Goal: Task Accomplishment & Management: Manage account settings

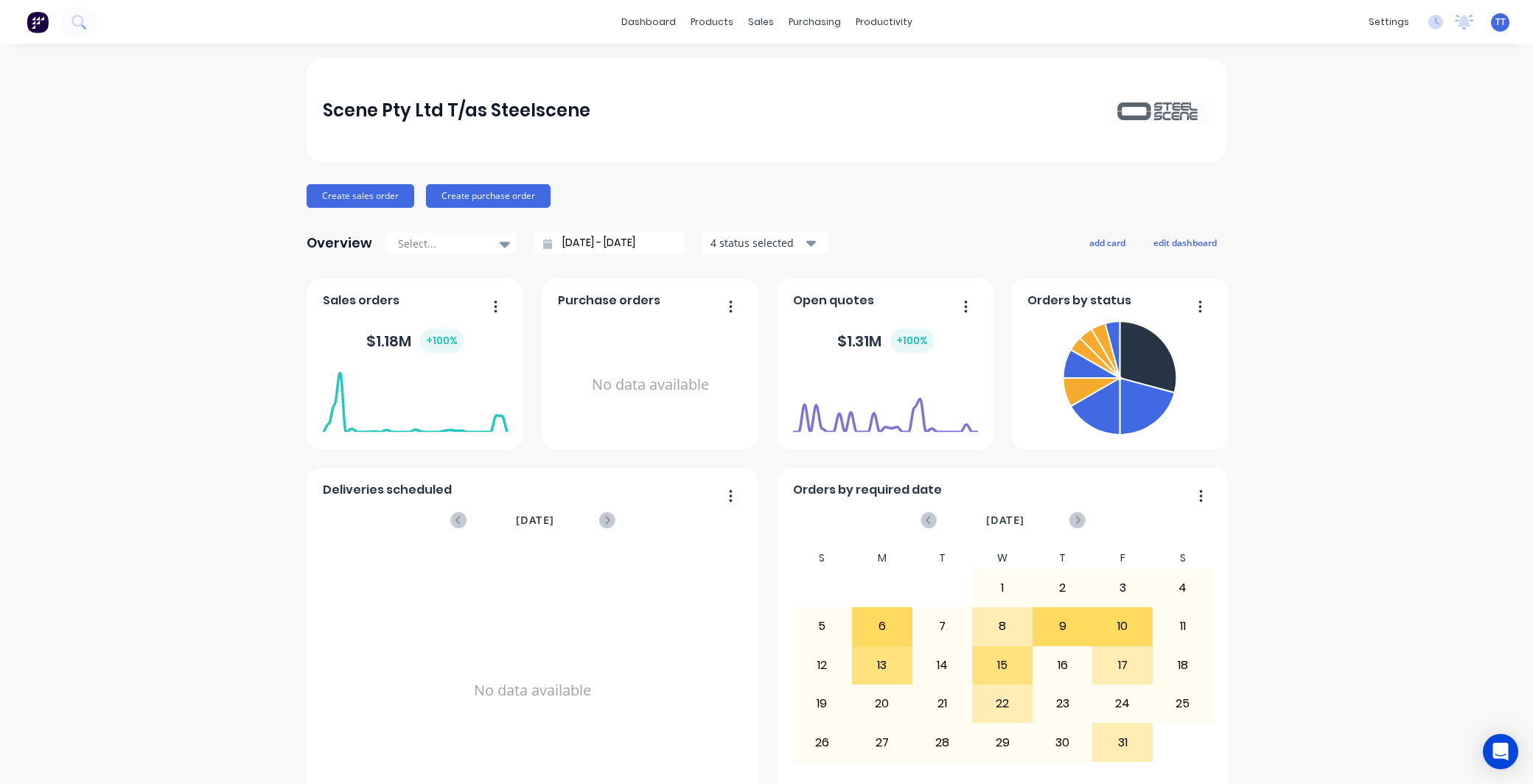
click at [1495, 22] on span "TT" at bounding box center [1500, 22] width 10 height 13
click at [1391, 86] on div "[PERSON_NAME]" at bounding box center [1407, 87] width 70 height 13
click at [1275, 97] on div "Team" at bounding box center [1266, 101] width 28 height 13
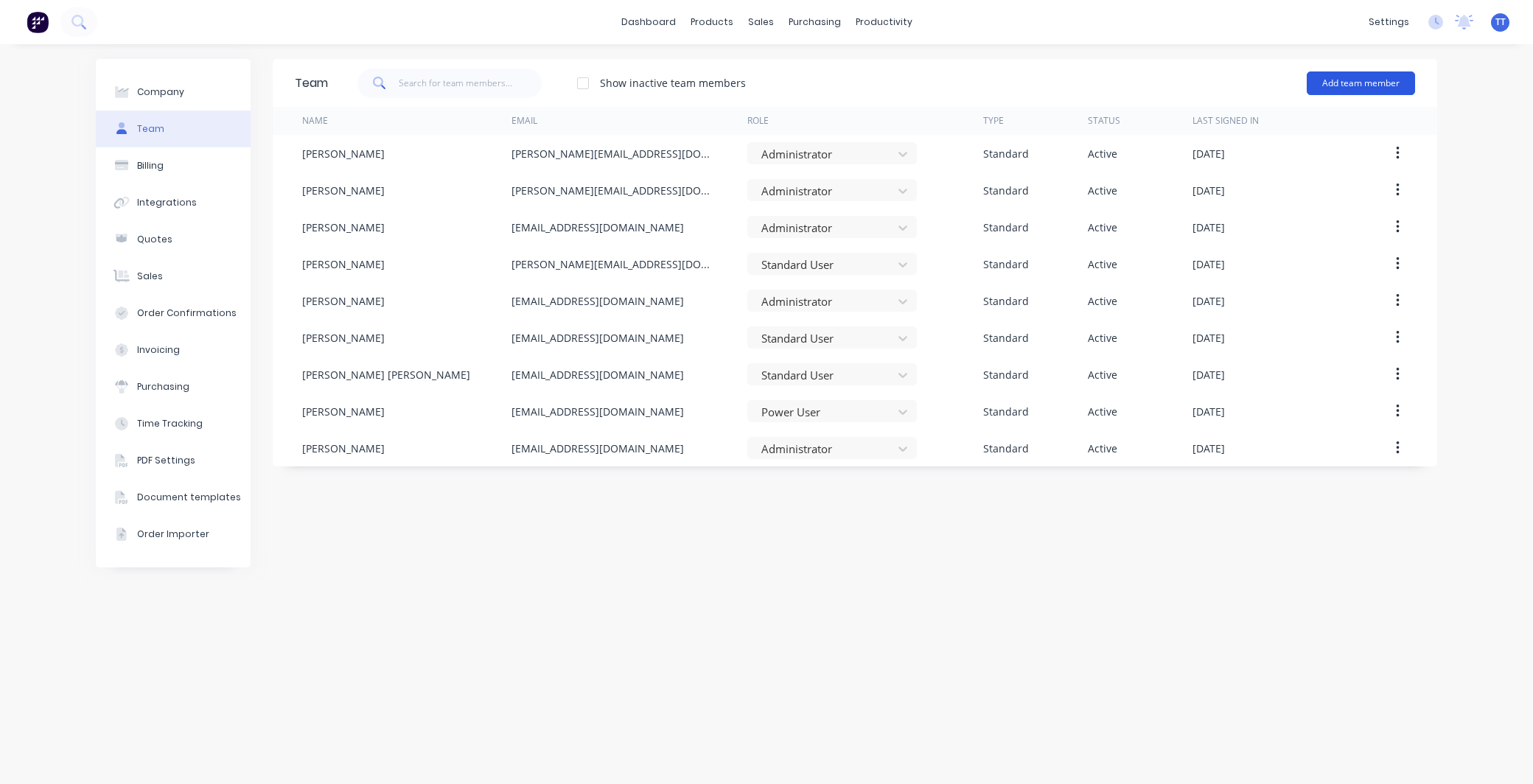
click at [1364, 83] on button "Add team member" at bounding box center [1360, 83] width 108 height 24
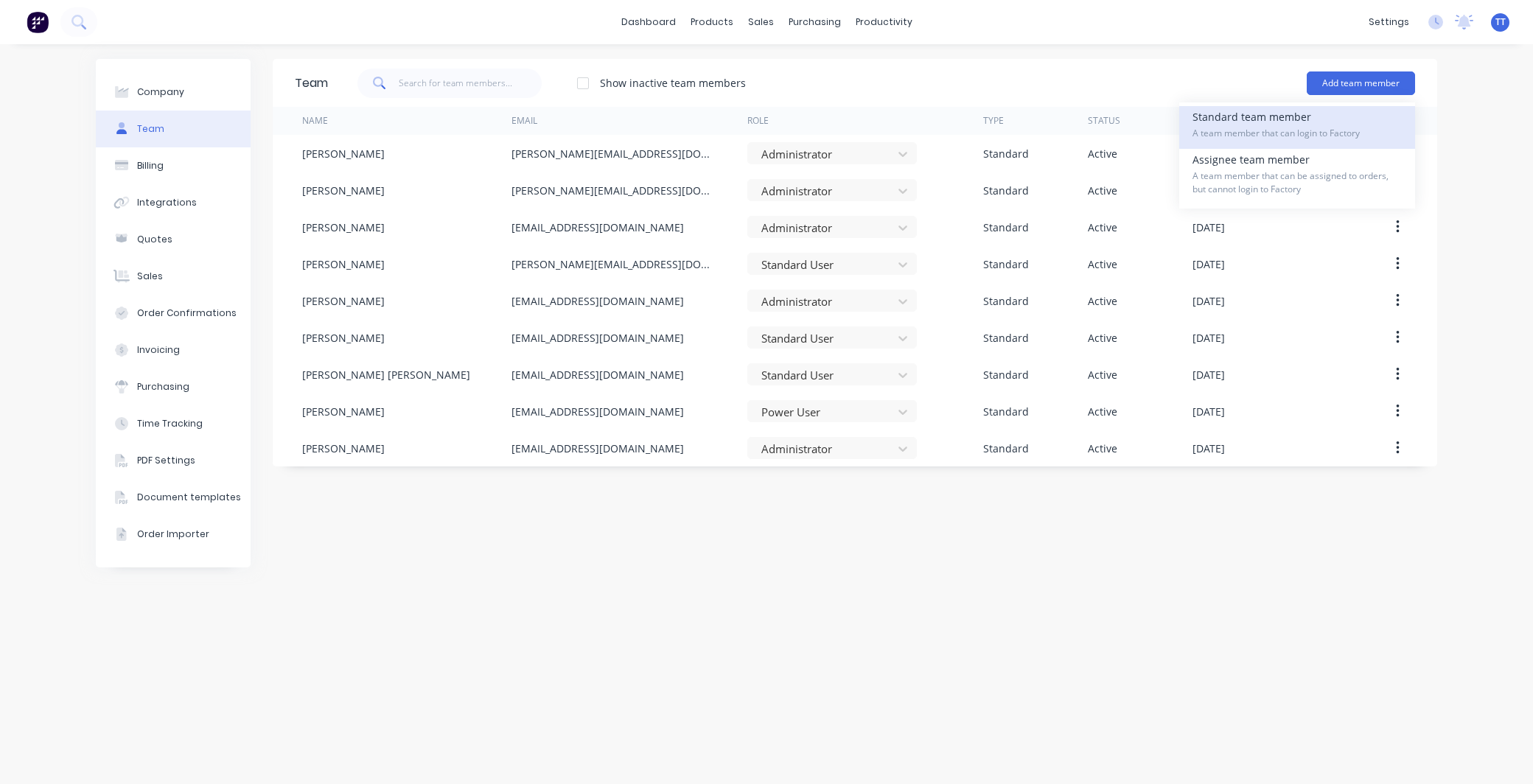
click at [1276, 120] on div "Standard team member A team member that can login to Factory" at bounding box center [1297, 127] width 209 height 42
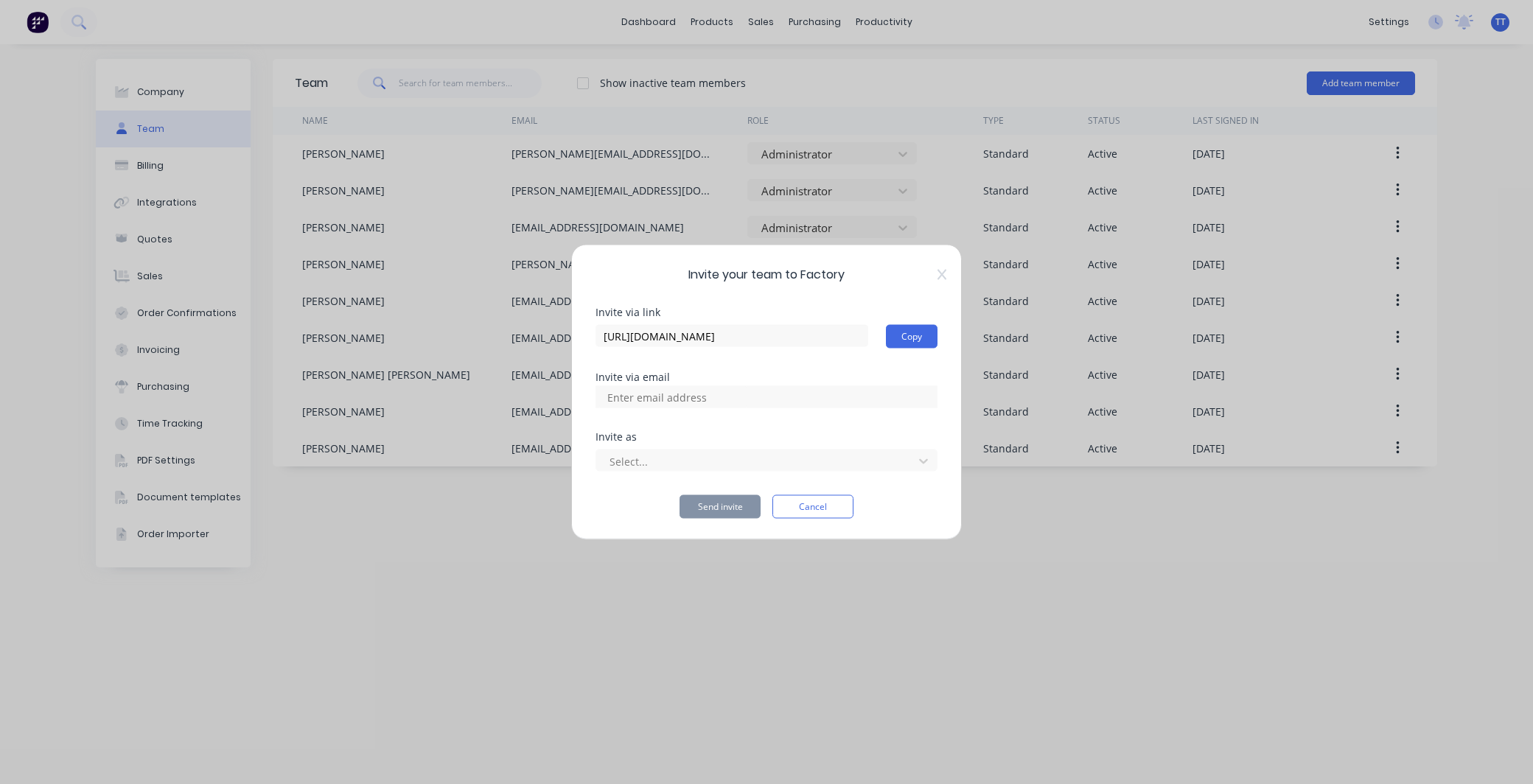
click at [682, 395] on input at bounding box center [673, 397] width 147 height 22
type input "[EMAIL_ADDRESS][DOMAIN_NAME]"
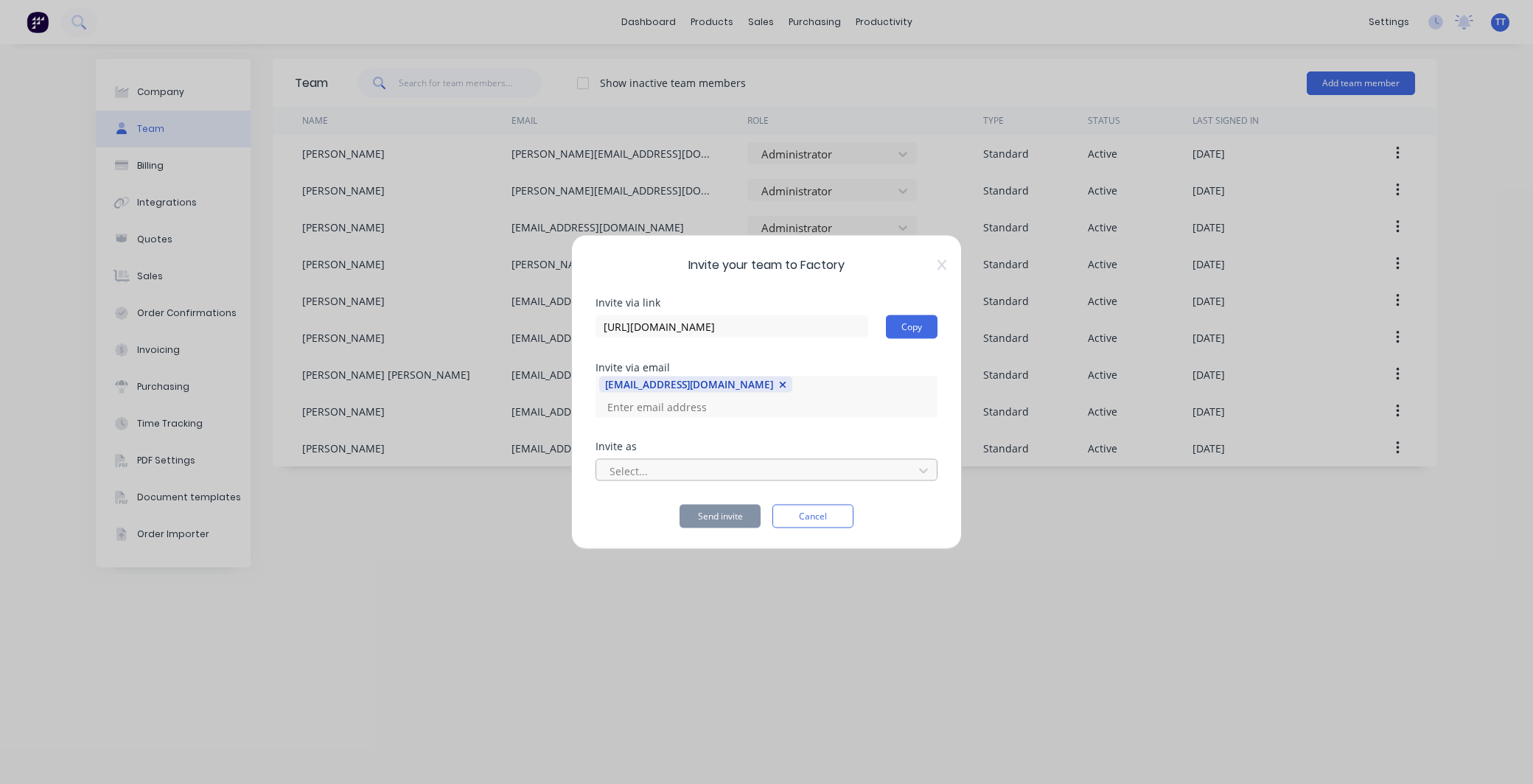
click at [743, 462] on div at bounding box center [757, 470] width 298 height 19
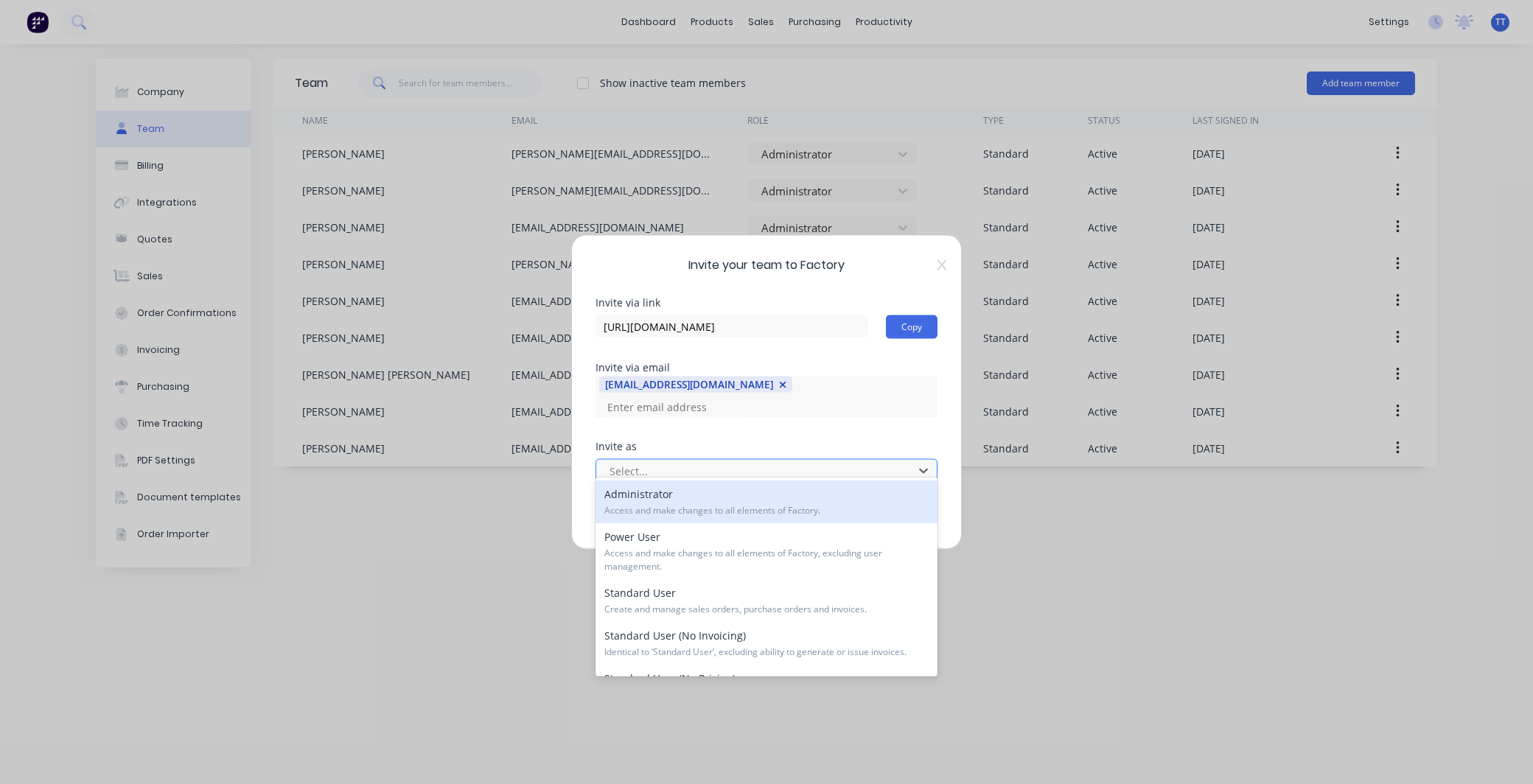
click at [725, 461] on div at bounding box center [757, 470] width 298 height 19
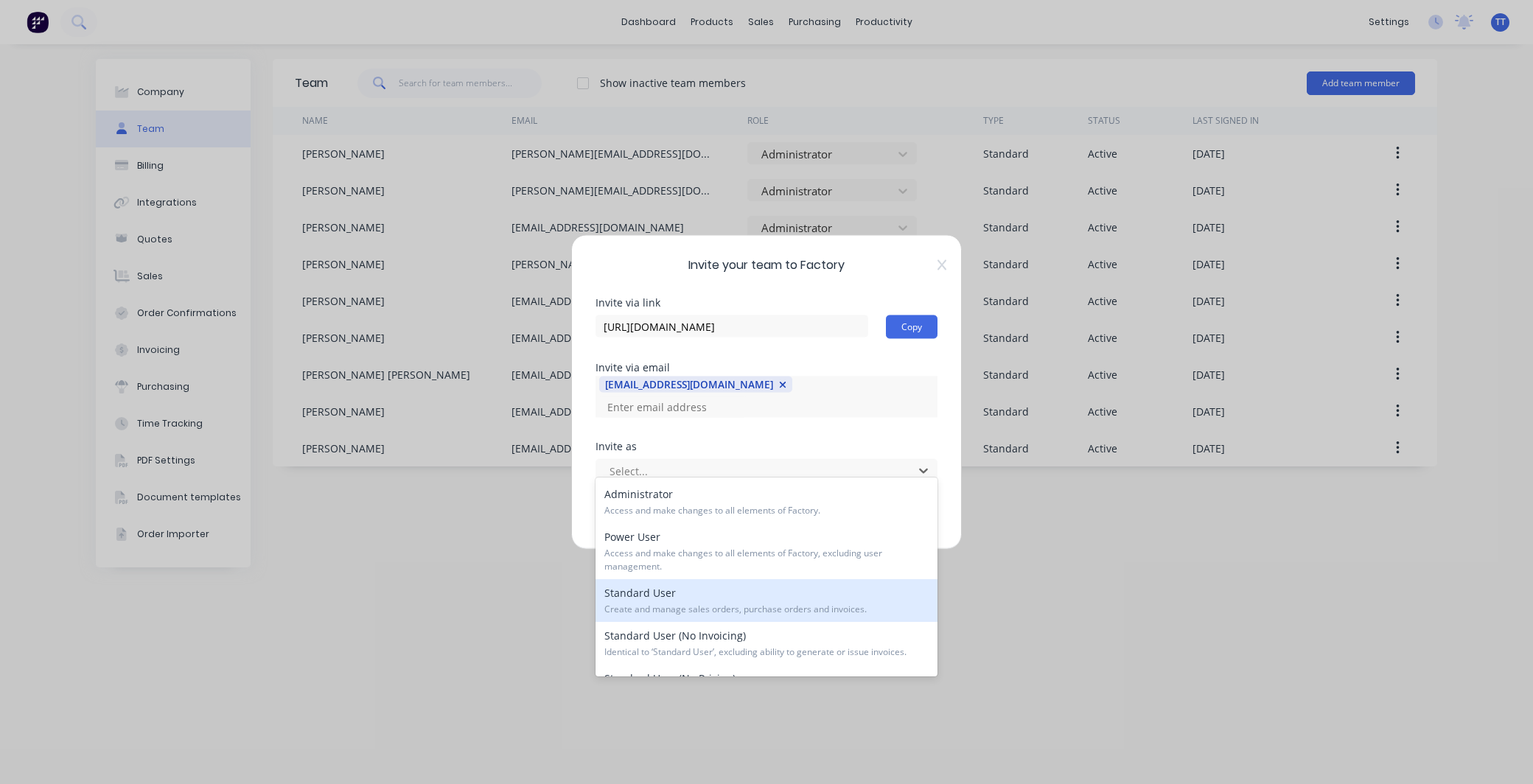
click at [725, 599] on div "Standard User Create and manage sales orders, purchase orders and invoices." at bounding box center [766, 600] width 342 height 42
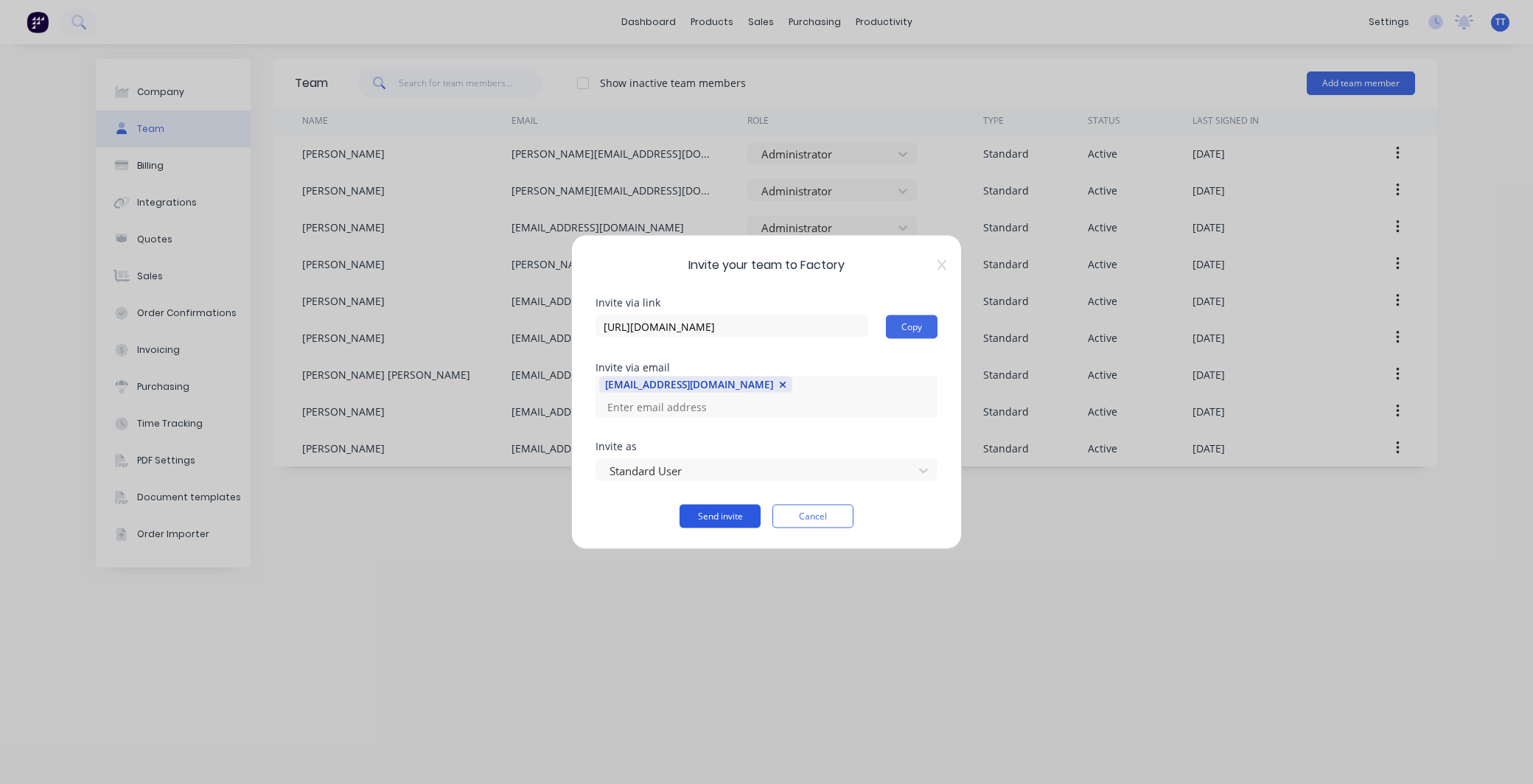
click at [716, 505] on button "Send invite" at bounding box center [720, 517] width 81 height 24
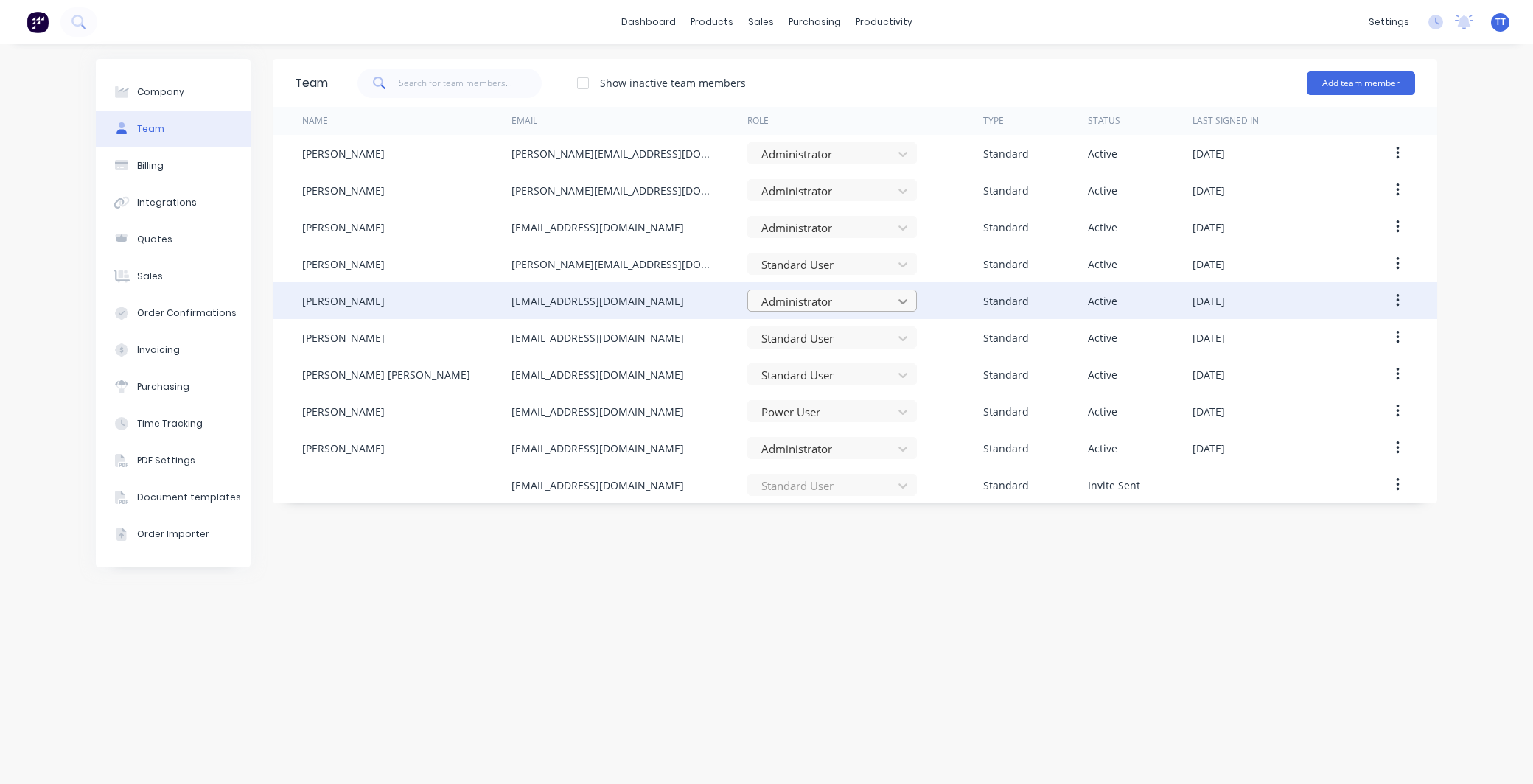
click at [907, 300] on icon at bounding box center [903, 302] width 9 height 5
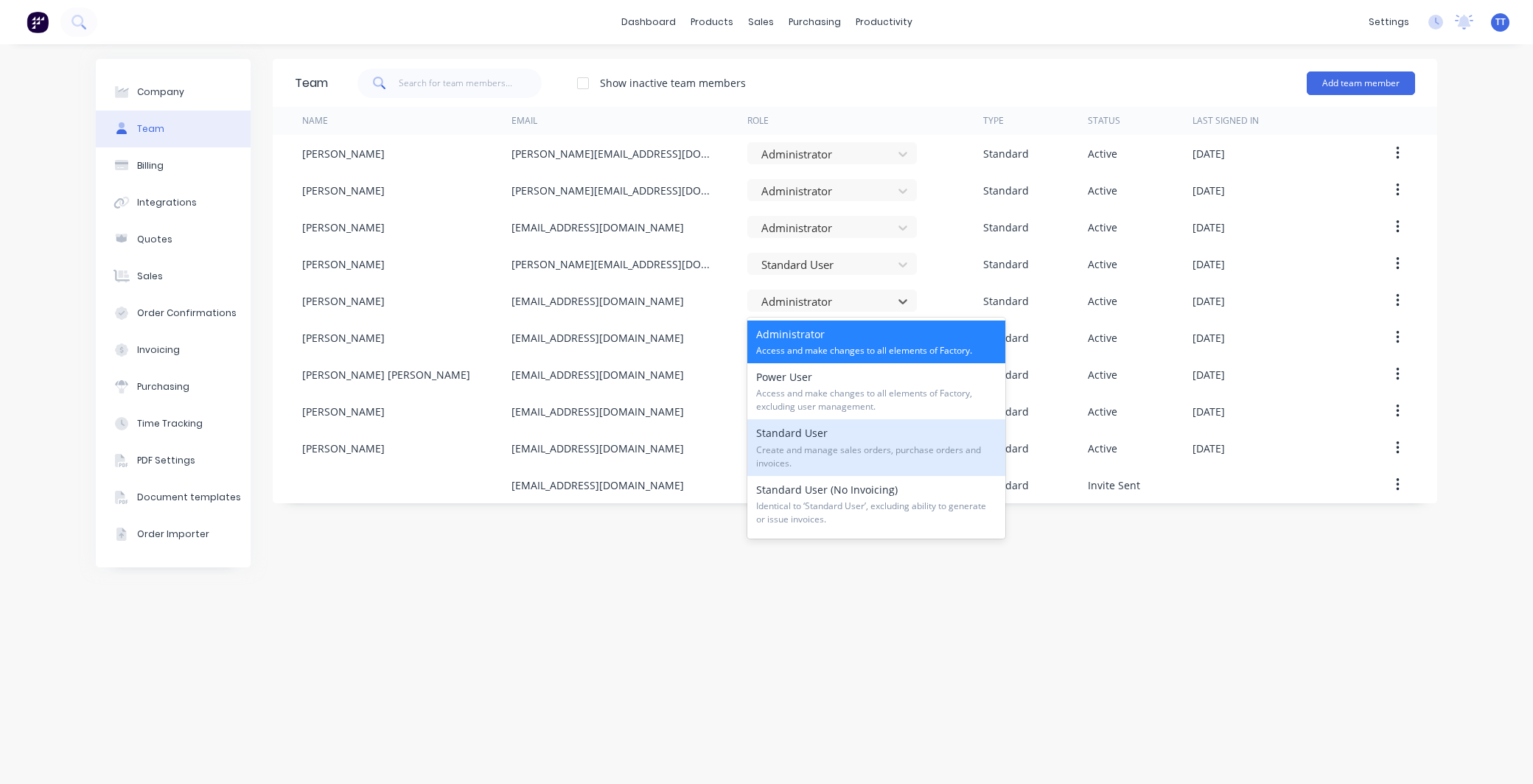
click at [821, 442] on div "Standard User Create and manage sales orders, purchase orders and invoices." at bounding box center [876, 447] width 258 height 56
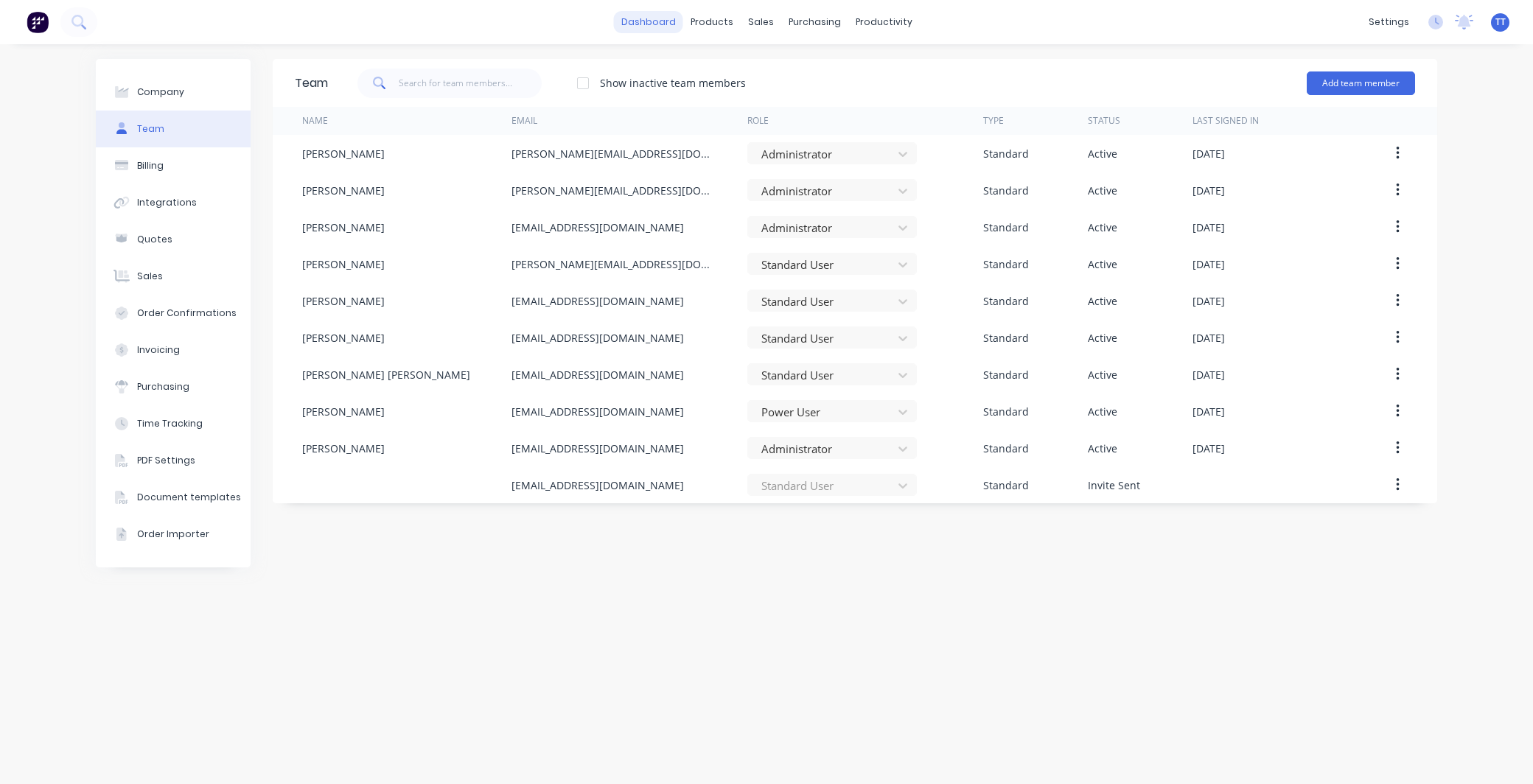
click at [657, 22] on link "dashboard" at bounding box center [648, 22] width 69 height 22
